Goal: Task Accomplishment & Management: Manage account settings

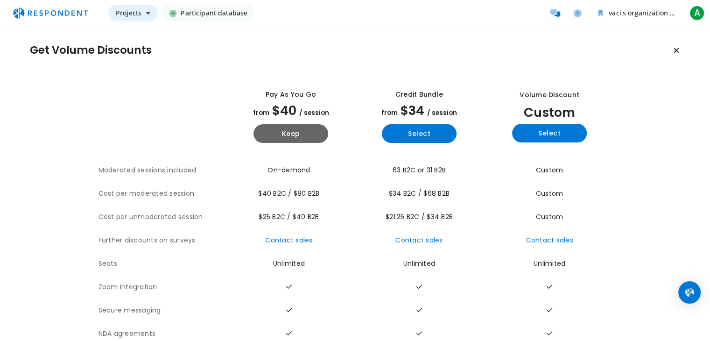
click at [123, 13] on span "Projects" at bounding box center [129, 12] width 26 height 9
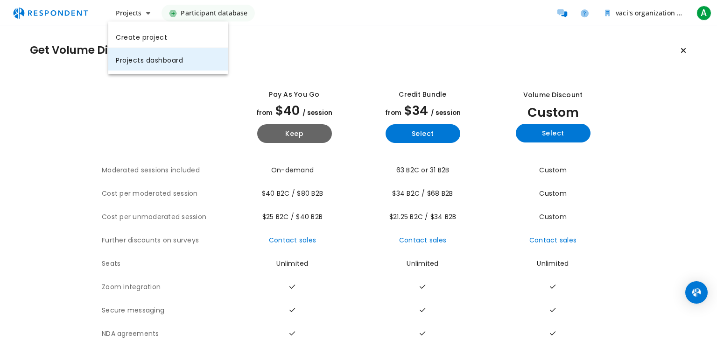
click at [154, 62] on link "Projects dashboard" at bounding box center [167, 59] width 119 height 22
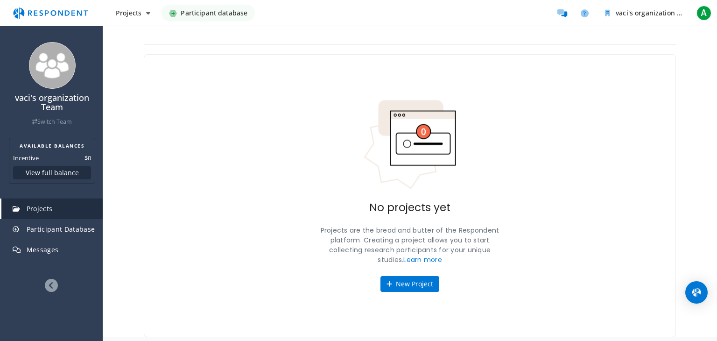
drag, startPoint x: 394, startPoint y: 240, endPoint x: 493, endPoint y: 252, distance: 99.3
click at [493, 252] on p "Projects are the bread and butter of the Respondent platform. Creating a projec…" at bounding box center [409, 244] width 187 height 39
click at [81, 232] on span "Participant Database" at bounding box center [61, 228] width 69 height 9
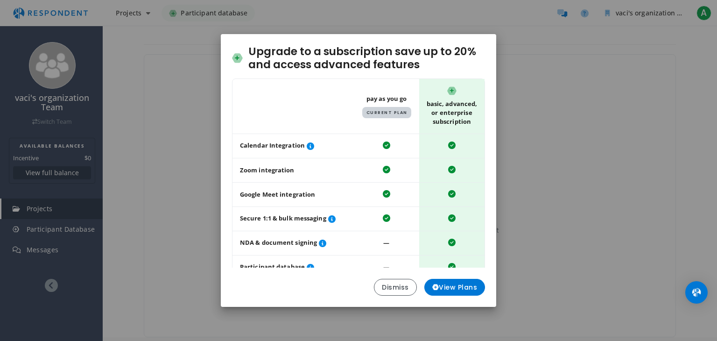
click at [77, 225] on div "Upgrade to a subscription save up to 20% and access advanced features Table sho…" at bounding box center [358, 170] width 717 height 341
click at [103, 206] on div "Upgrade to a subscription save up to 20% and access advanced features Table sho…" at bounding box center [358, 170] width 717 height 341
click at [397, 284] on button "Dismiss" at bounding box center [395, 287] width 43 height 17
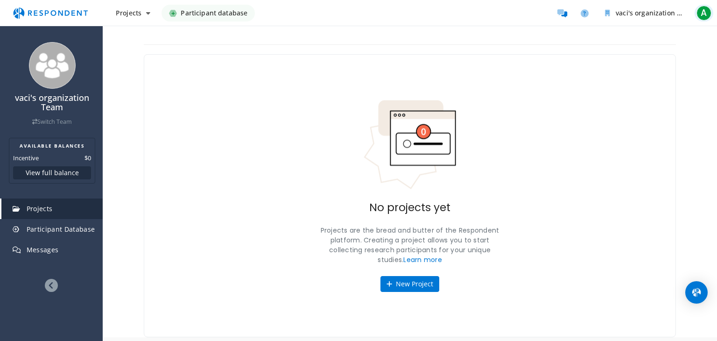
click at [702, 13] on span "A" at bounding box center [703, 13] width 15 height 15
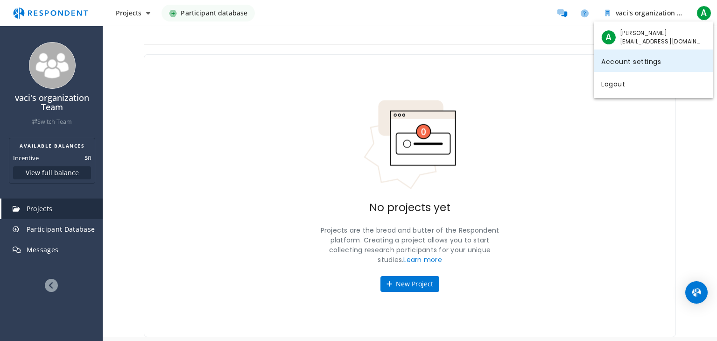
click at [640, 69] on link "Account settings" at bounding box center [653, 60] width 119 height 22
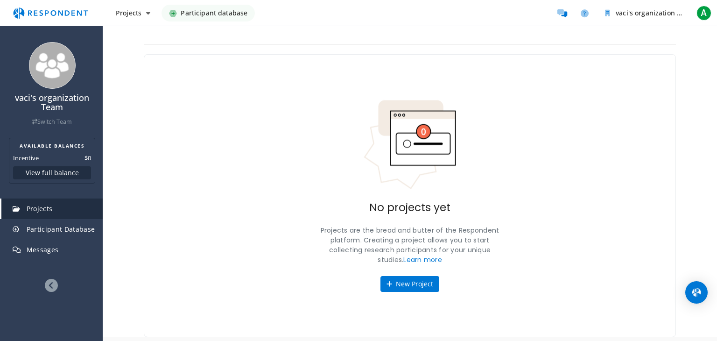
click at [52, 9] on img "Main navigation" at bounding box center [50, 13] width 86 height 18
click at [31, 15] on img "Main navigation" at bounding box center [50, 13] width 86 height 18
click at [15, 15] on img "Main navigation" at bounding box center [50, 13] width 86 height 18
click at [31, 12] on img "Main navigation" at bounding box center [50, 13] width 86 height 18
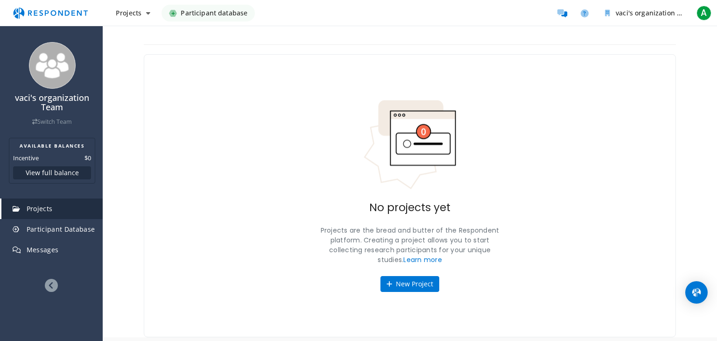
click at [31, 12] on img "Main navigation" at bounding box center [50, 13] width 86 height 18
click at [29, 12] on img "Main navigation" at bounding box center [50, 13] width 86 height 18
click at [56, 282] on icon at bounding box center [51, 285] width 13 height 13
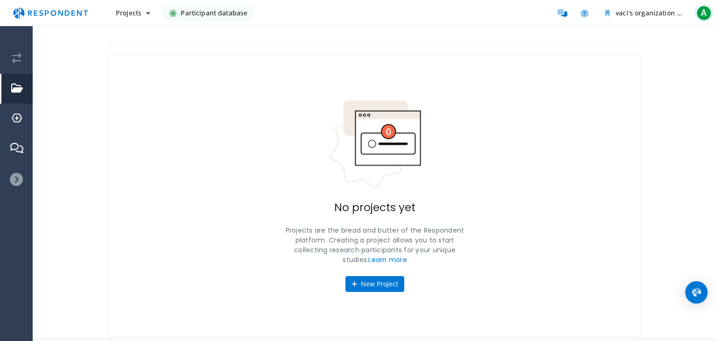
click at [706, 14] on span "A" at bounding box center [703, 13] width 15 height 15
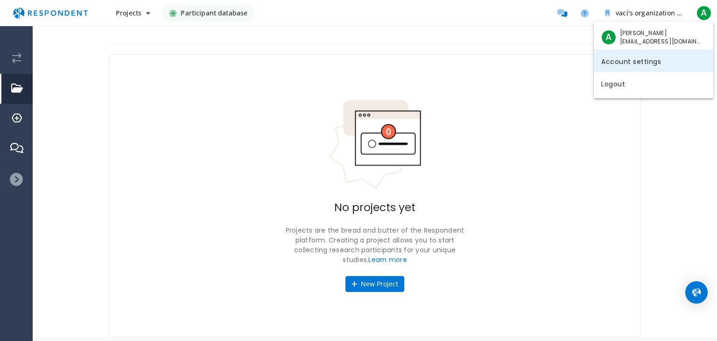
click at [670, 59] on link "Account settings" at bounding box center [653, 60] width 119 height 22
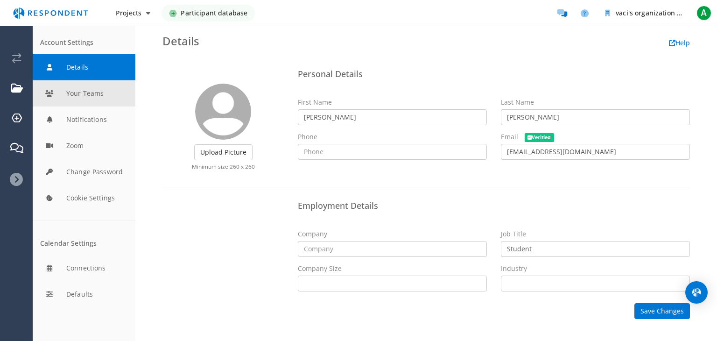
click at [68, 92] on button "Your Teams" at bounding box center [84, 93] width 103 height 26
